Goal: Transaction & Acquisition: Subscribe to service/newsletter

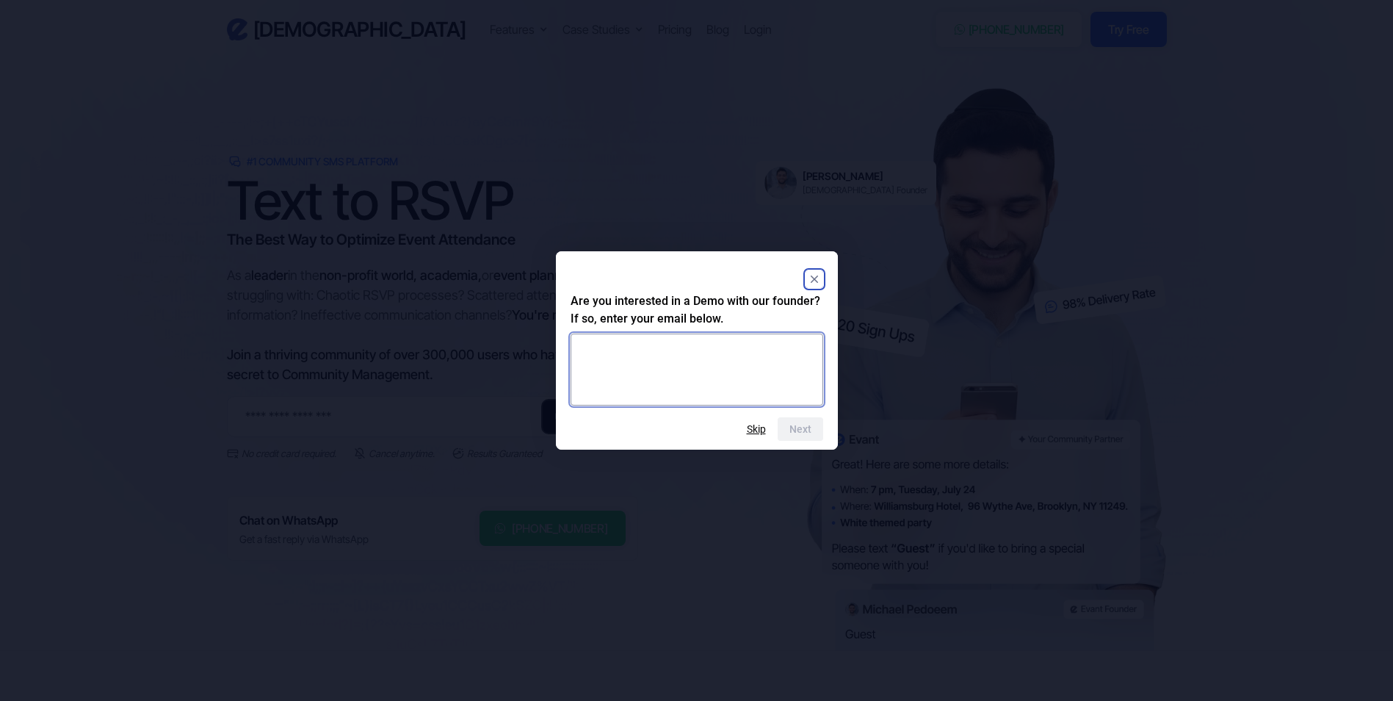
click at [646, 338] on textarea at bounding box center [697, 369] width 253 height 72
type textarea "**********"
click at [812, 430] on button "Next" at bounding box center [801, 429] width 46 height 24
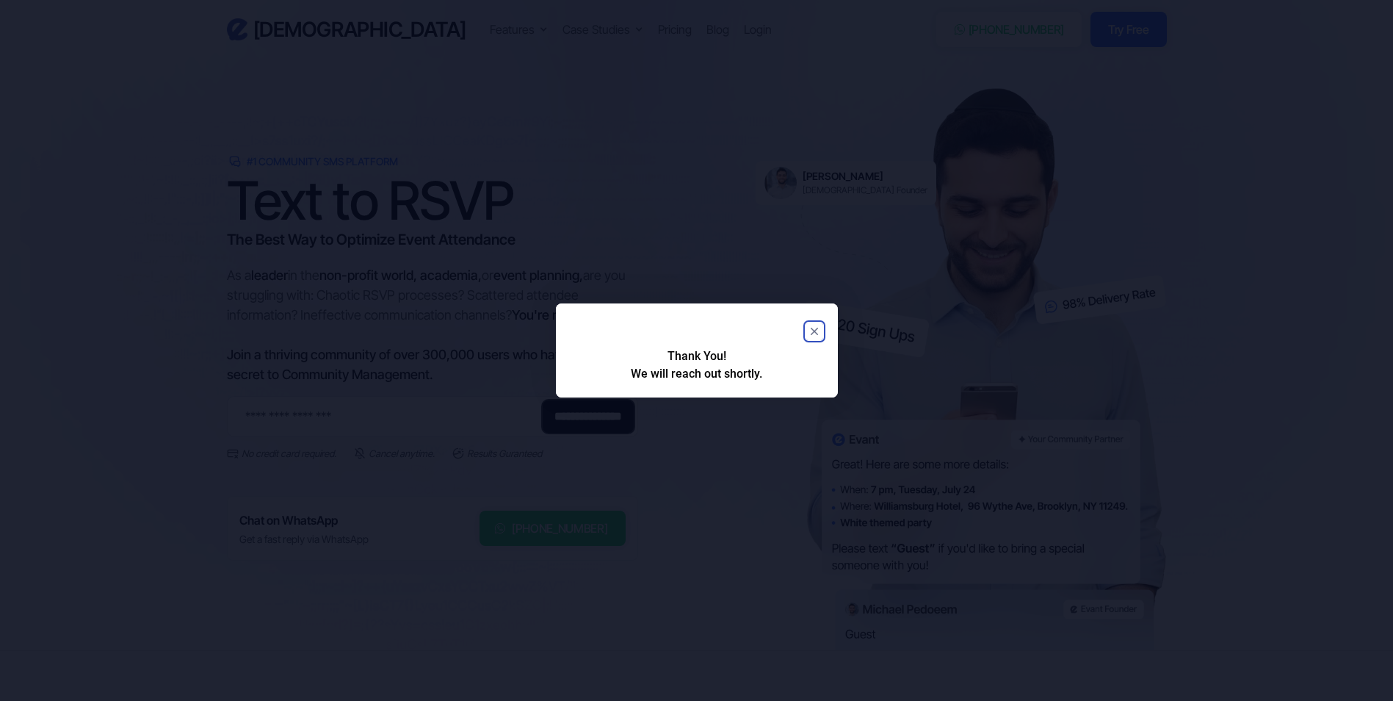
click at [816, 331] on rect "Close" at bounding box center [815, 331] width 18 height 18
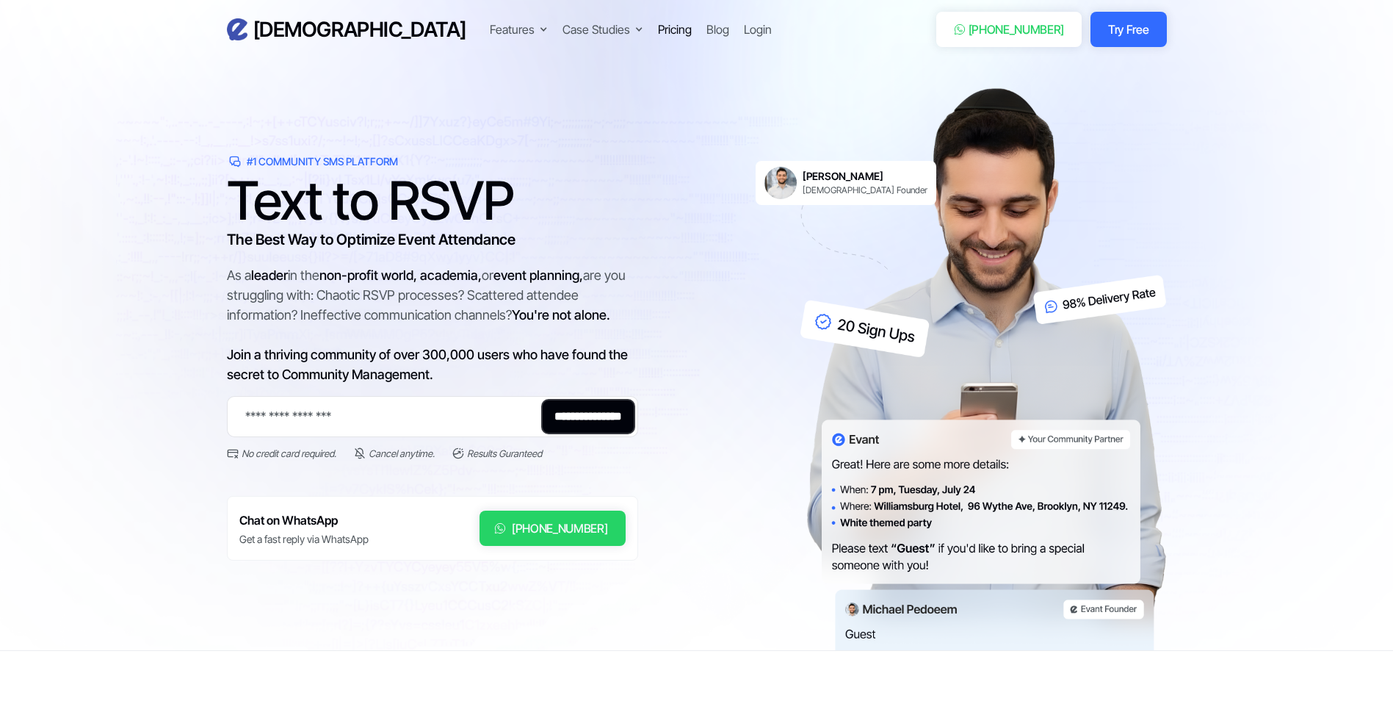
click at [658, 29] on div "Pricing" at bounding box center [675, 30] width 34 height 18
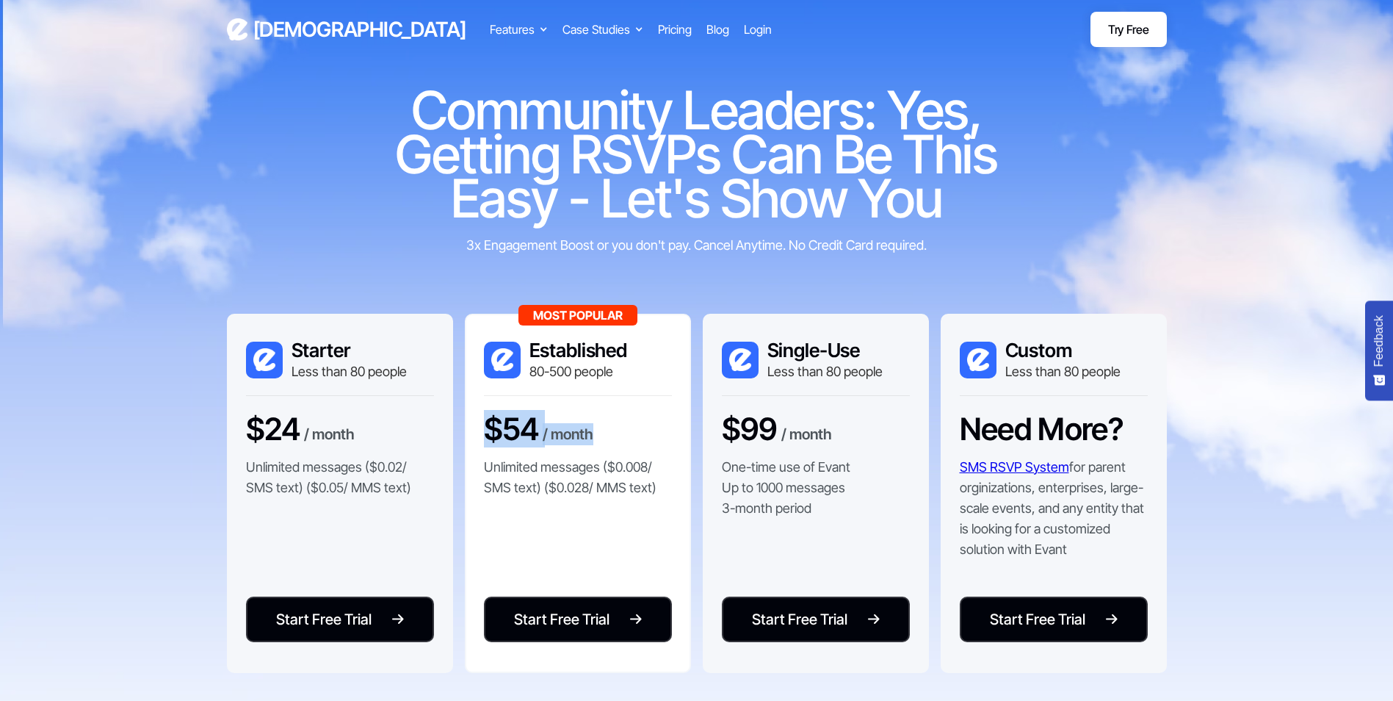
drag, startPoint x: 618, startPoint y: 426, endPoint x: 470, endPoint y: 438, distance: 148.1
click at [470, 438] on div "Most Popular Established 80-500 people $54 / month Unlimited messages ($0.008/ …" at bounding box center [578, 493] width 226 height 359
click at [538, 471] on p "Unlimited messages ($0.008/ SMS text) ($0.028/ MMS text)" at bounding box center [578, 477] width 188 height 41
drag, startPoint x: 540, startPoint y: 465, endPoint x: 674, endPoint y: 513, distance: 142.2
click at [674, 513] on div "Most Popular Established 80-500 people $54 / month Unlimited messages ($0.008/ …" at bounding box center [578, 493] width 226 height 359
